Goal: Navigation & Orientation: Go to known website

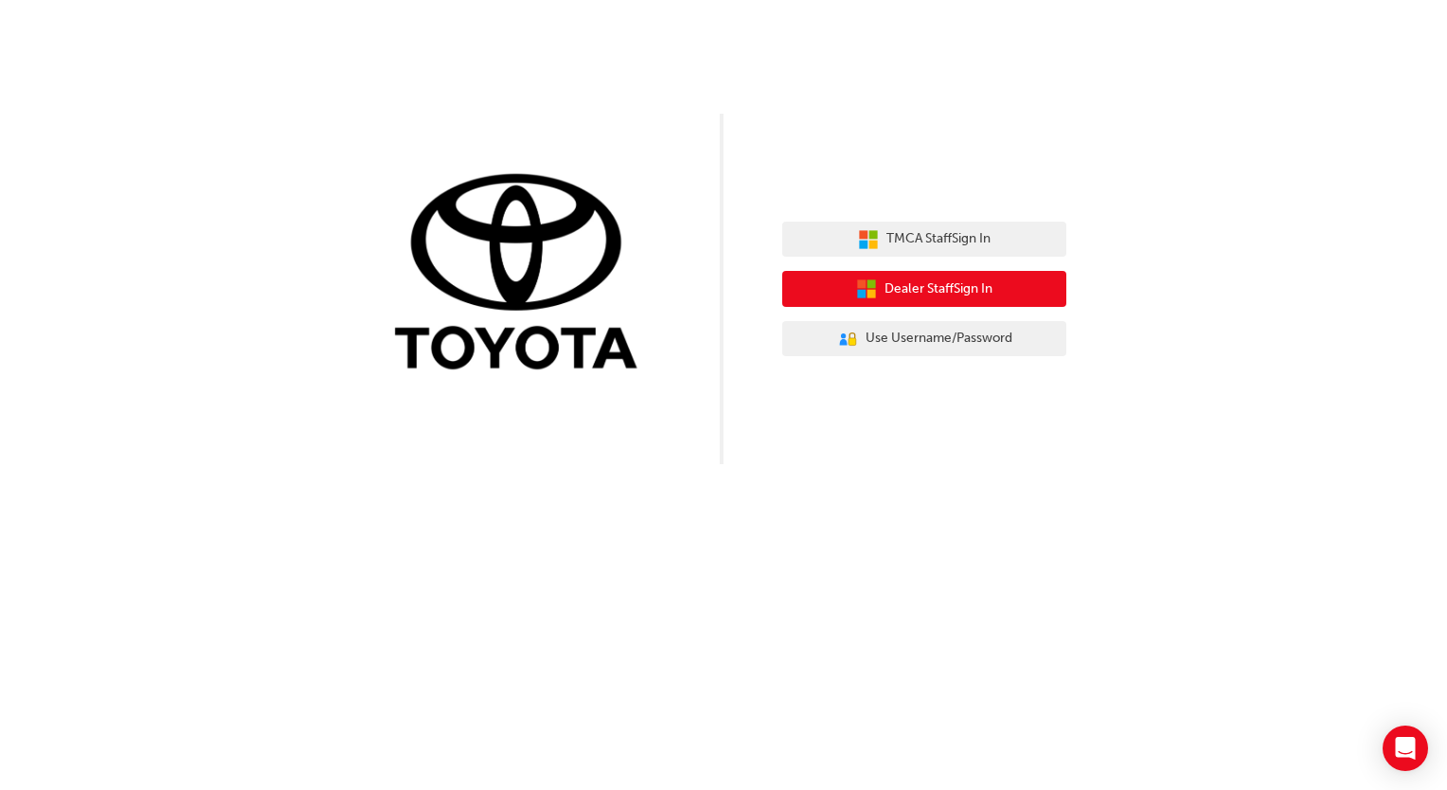
click at [897, 293] on span "Dealer Staff Sign In" at bounding box center [938, 289] width 108 height 22
